Goal: Information Seeking & Learning: Find contact information

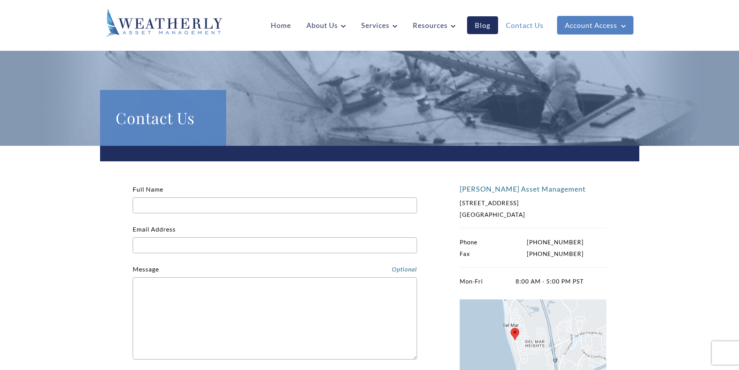
click at [534, 27] on link "Contact Us" at bounding box center [524, 25] width 53 height 18
click at [501, 24] on link "Contact Us" at bounding box center [524, 25] width 53 height 18
click at [500, 21] on link "Contact Us" at bounding box center [524, 25] width 53 height 18
